Goal: Information Seeking & Learning: Learn about a topic

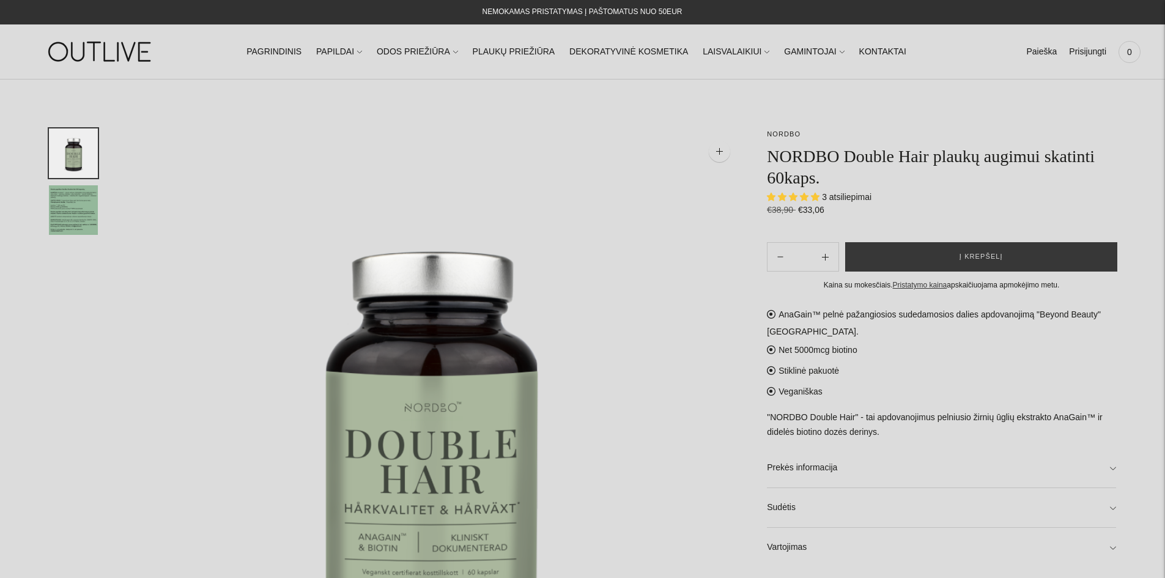
select select "**********"
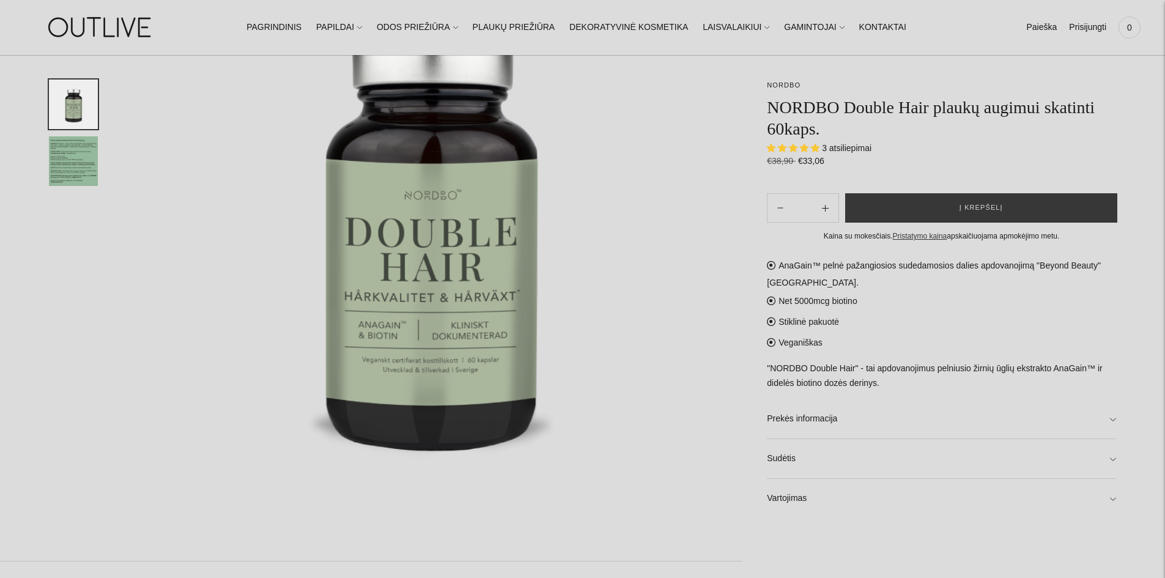
scroll to position [75, 0]
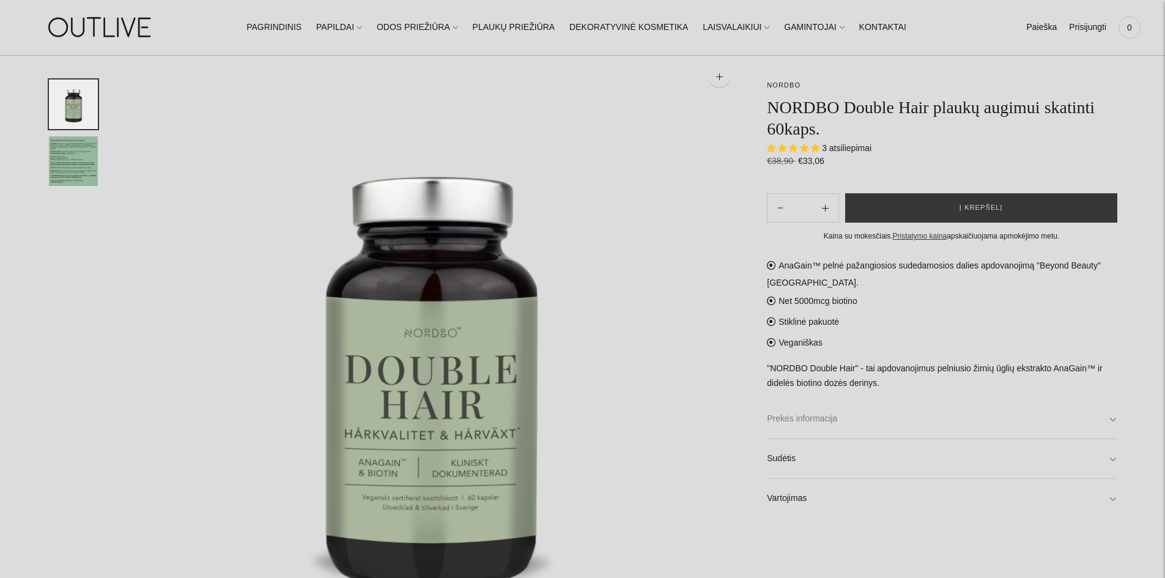
click at [819, 424] on link "Prekės informacija" at bounding box center [941, 419] width 349 height 39
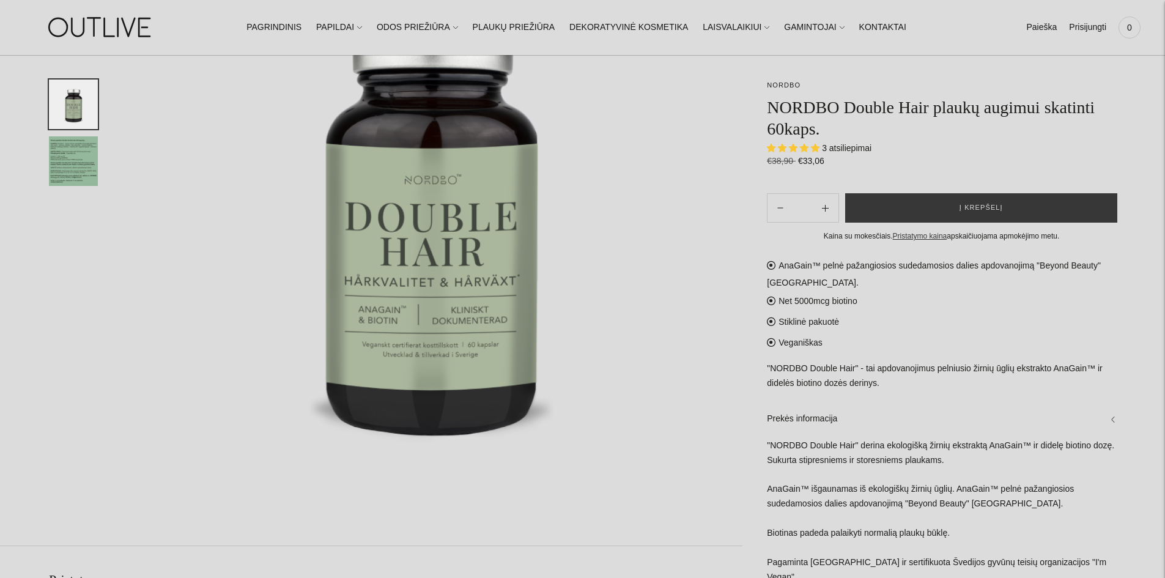
scroll to position [258, 0]
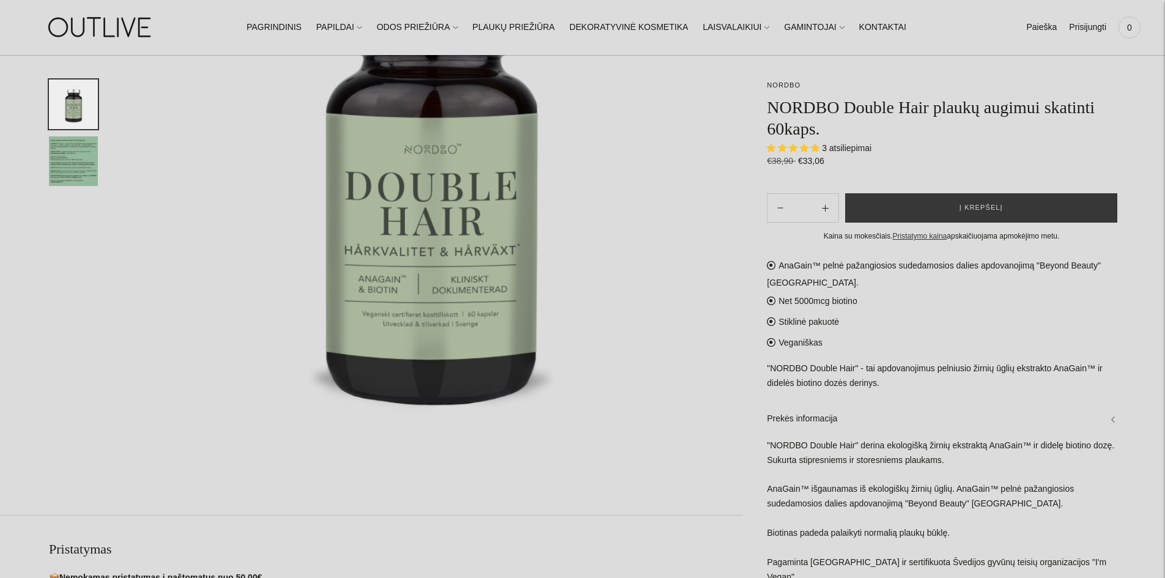
click at [861, 503] on div ""NORDBO Double Hair" derina ekologišką žirnių ekstraktą AnaGain™ ir didelę biot…" at bounding box center [941, 518] width 349 height 158
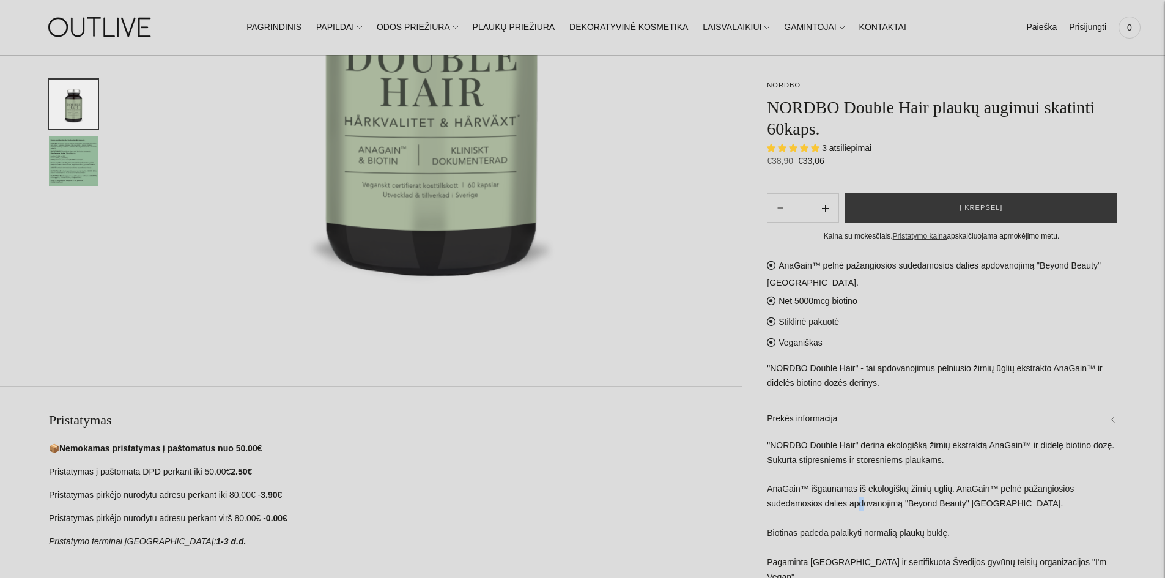
scroll to position [442, 0]
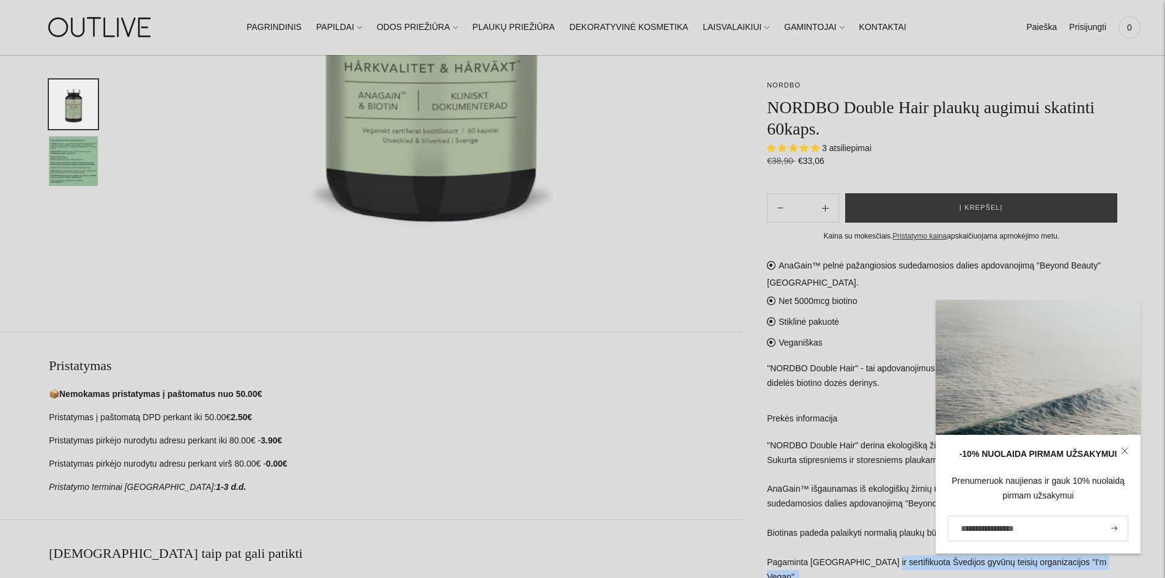
drag, startPoint x: 767, startPoint y: 564, endPoint x: 872, endPoint y: 564, distance: 105.2
click at [872, 564] on div "**********" at bounding box center [930, 265] width 374 height 1156
click at [885, 572] on div ""NORDBO Double Hair" derina ekologišką žirnių ekstraktą AnaGain™ ir didelę biot…" at bounding box center [941, 518] width 349 height 158
click at [834, 567] on div ""NORDBO Double Hair" derina ekologišką žirnių ekstraktą AnaGain™ ir didelę biot…" at bounding box center [941, 518] width 349 height 158
drag, startPoint x: 842, startPoint y: 564, endPoint x: 766, endPoint y: 560, distance: 76.0
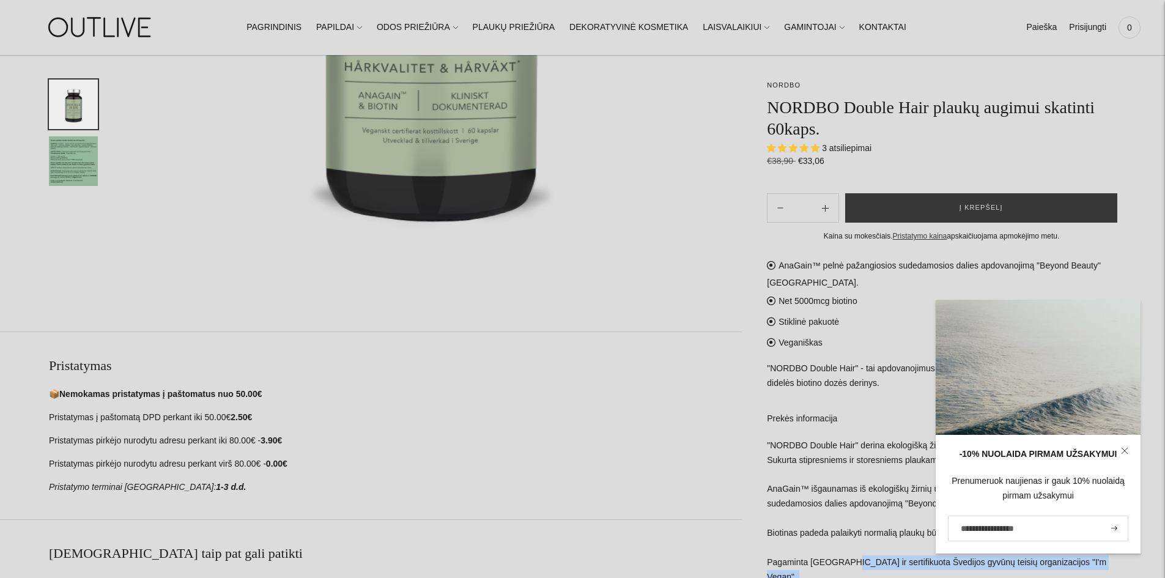
click at [766, 560] on div "**********" at bounding box center [930, 265] width 374 height 1156
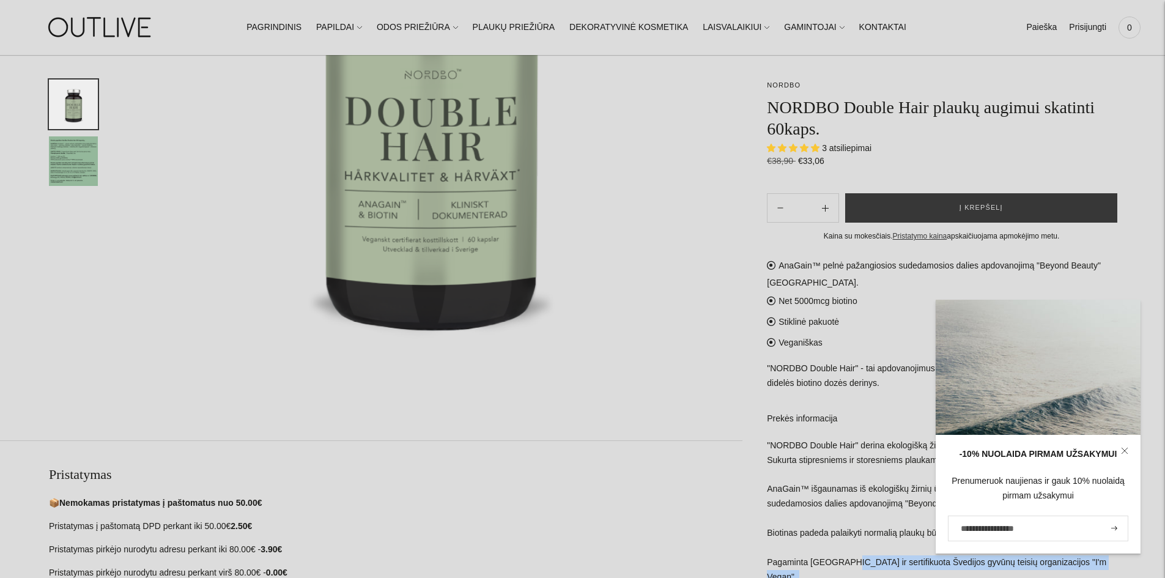
scroll to position [136, 0]
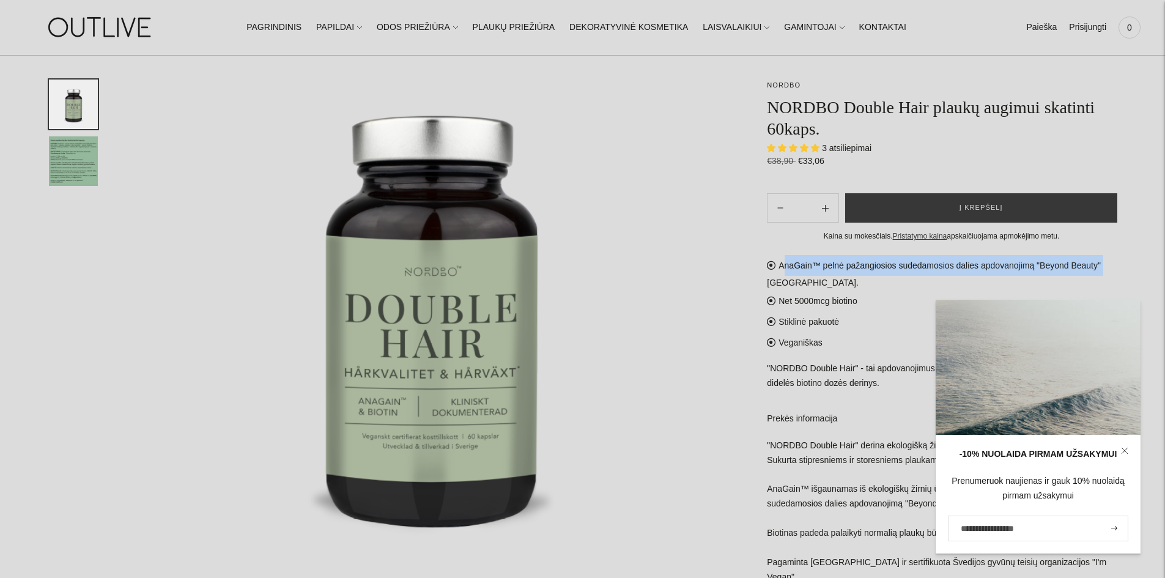
drag, startPoint x: 784, startPoint y: 266, endPoint x: 1095, endPoint y: 269, distance: 311.4
click at [1103, 267] on div "AnaGain™ pelnė pažangiosios sudedamosios dalies apdovanojimą "Beyond Beauty" [G…" at bounding box center [941, 466] width 349 height 422
copy div "AnaGain™ pelnė pažangiosios sudedamosios dalies apdovanojimą "Beyond Beauty""
